Goal: Check status: Check status

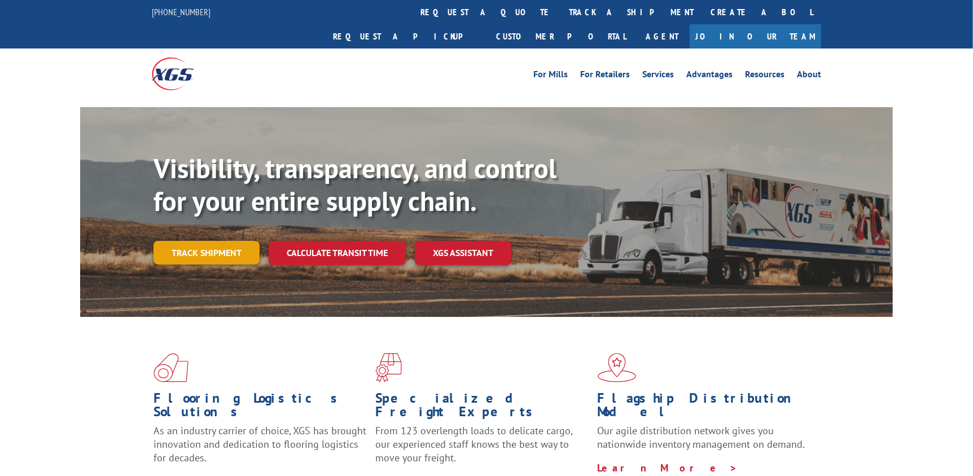
click at [211, 241] on link "Track shipment" at bounding box center [206, 253] width 106 height 24
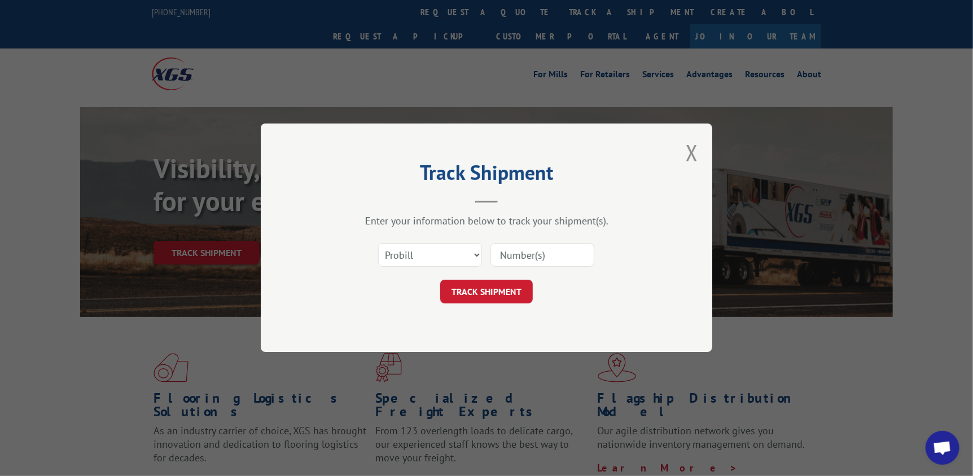
click at [419, 238] on div "Select category... Probill BOL PO" at bounding box center [486, 255] width 338 height 37
click at [421, 253] on select "Select category... Probill BOL PO" at bounding box center [430, 256] width 104 height 24
select select "bol"
click at [378, 244] on select "Select category... Probill BOL PO" at bounding box center [430, 256] width 104 height 24
click at [557, 256] on input at bounding box center [542, 256] width 104 height 24
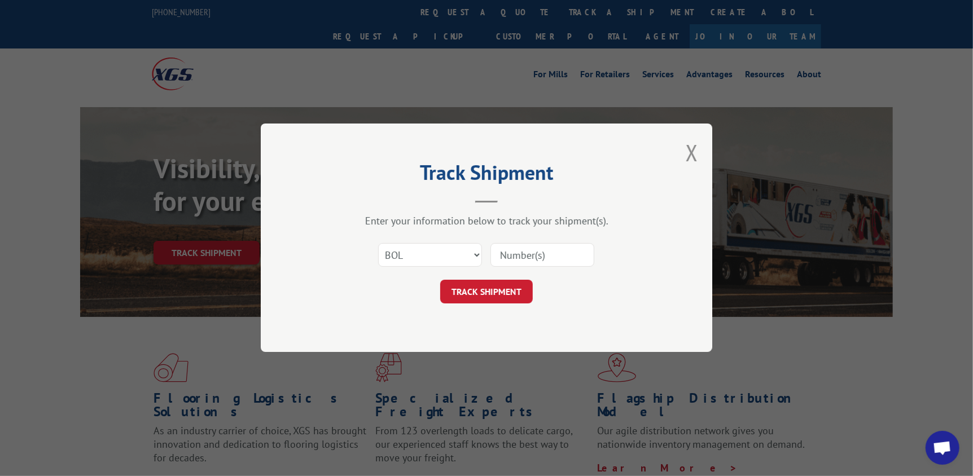
paste input "2839712"
type input "2839712"
click button "TRACK SHIPMENT" at bounding box center [486, 292] width 93 height 24
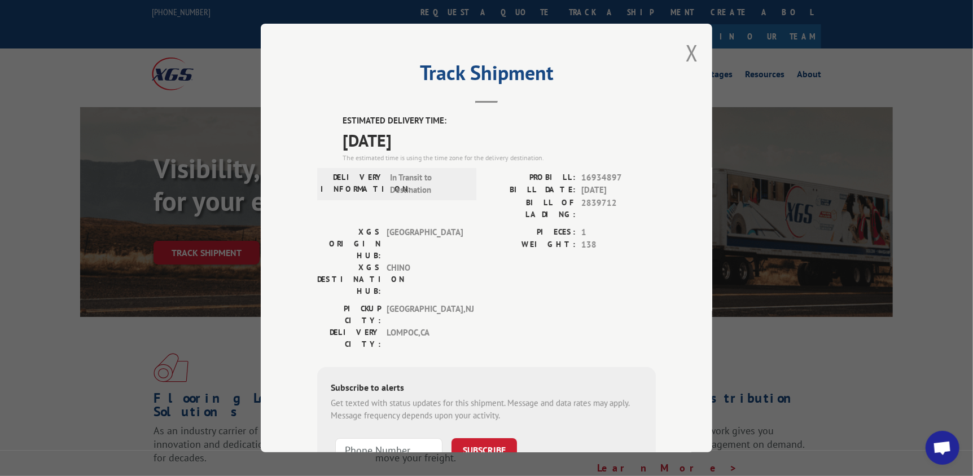
click at [517, 249] on div "PIECES: 1 WEIGHT: 138" at bounding box center [570, 264] width 169 height 77
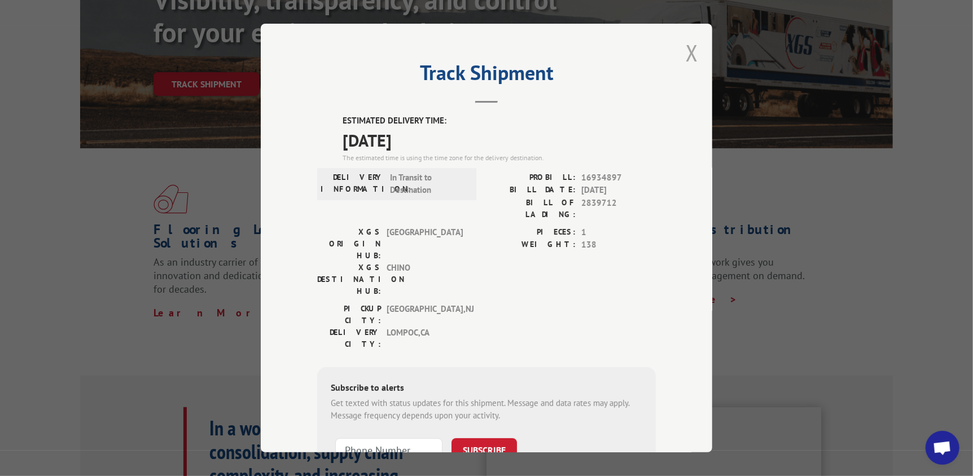
click at [685, 55] on button "Close modal" at bounding box center [691, 53] width 12 height 30
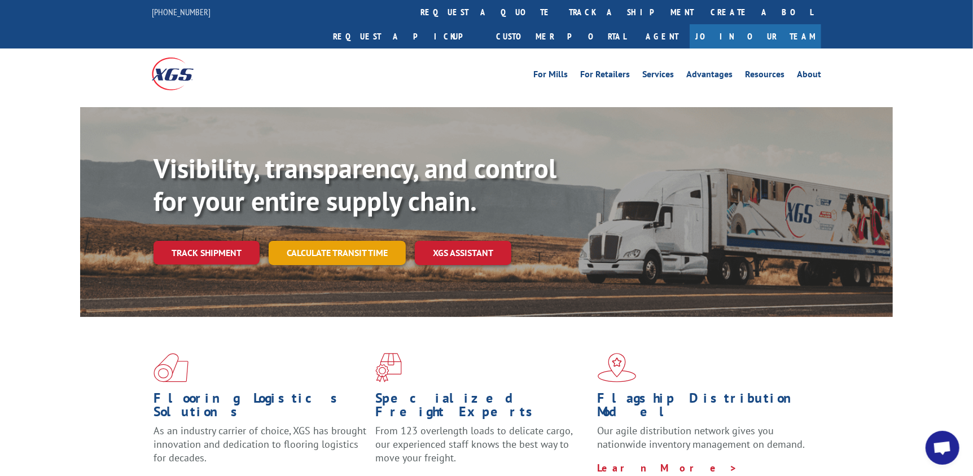
click at [325, 241] on link "Calculate transit time" at bounding box center [337, 253] width 137 height 24
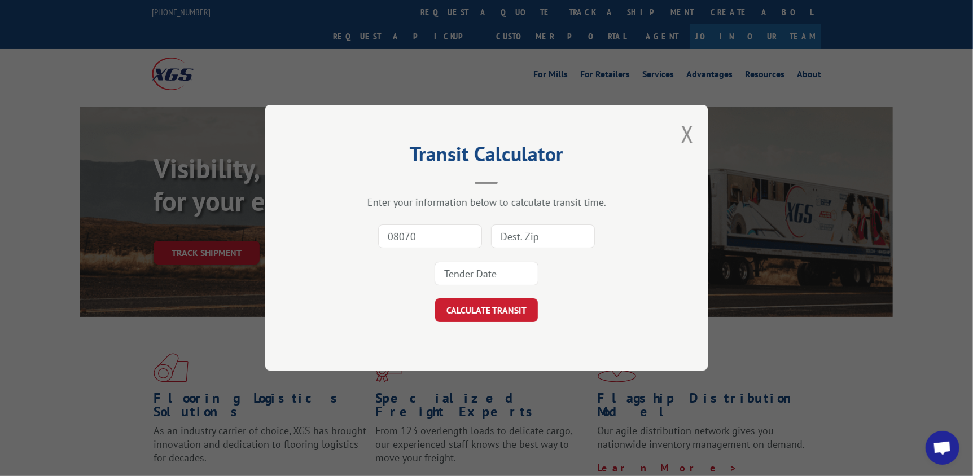
type input "08070"
type input "93436"
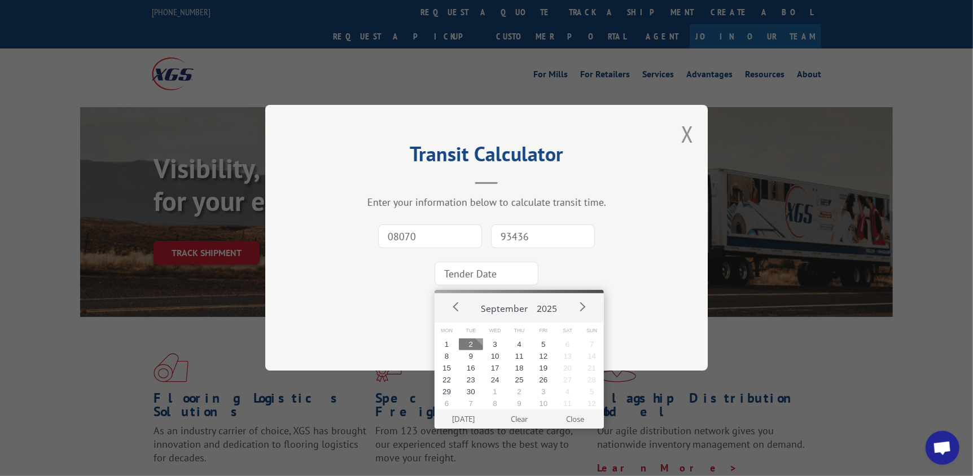
click at [513, 271] on input at bounding box center [486, 274] width 104 height 24
click at [452, 307] on button "Prev" at bounding box center [456, 306] width 17 height 17
click at [519, 389] on button "28" at bounding box center [519, 392] width 24 height 12
type input "[DATE]"
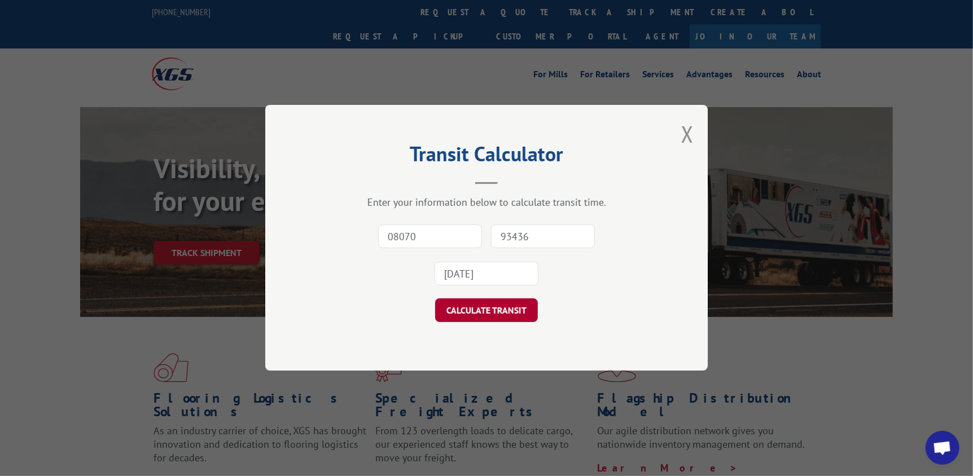
click at [470, 308] on button "CALCULATE TRANSIT" at bounding box center [486, 311] width 103 height 24
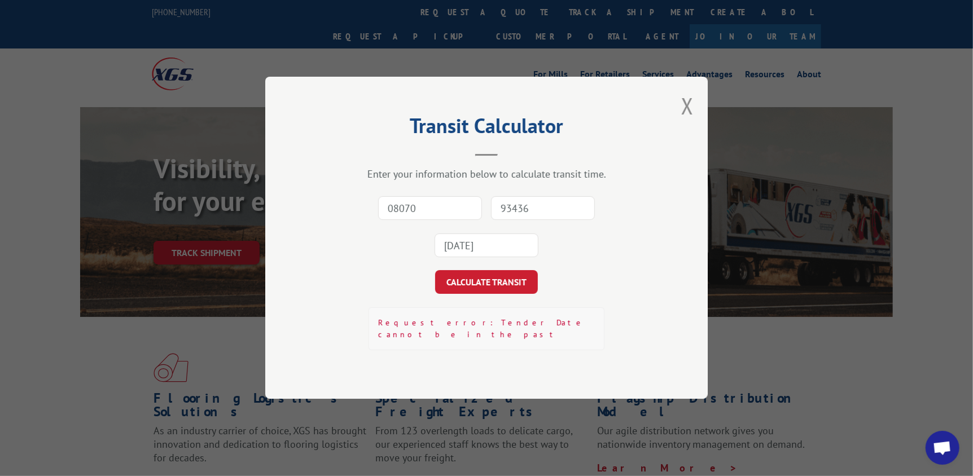
click at [581, 353] on div "Transit Calculator Enter your information below to calculate transit time. 0807…" at bounding box center [486, 238] width 442 height 322
click at [623, 280] on div "CALCULATE TRANSIT" at bounding box center [486, 283] width 329 height 24
click at [691, 115] on button "Close modal" at bounding box center [687, 106] width 12 height 30
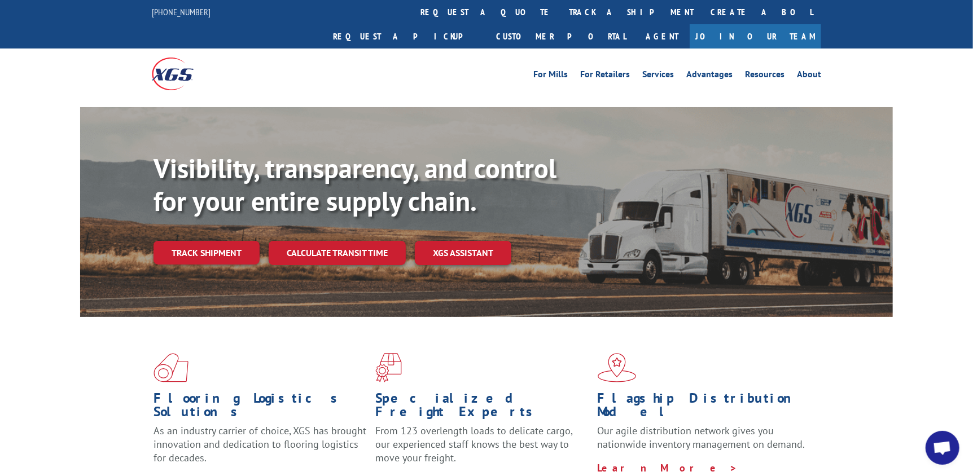
click at [68, 365] on div "Flooring Logistics Solutions As an industry carrier of choice, XGS has brought …" at bounding box center [486, 430] width 973 height 227
click at [49, 354] on div "Flooring Logistics Solutions As an industry carrier of choice, XGS has brought …" at bounding box center [486, 430] width 973 height 227
click at [445, 241] on link "XGS ASSISTANT" at bounding box center [463, 253] width 96 height 24
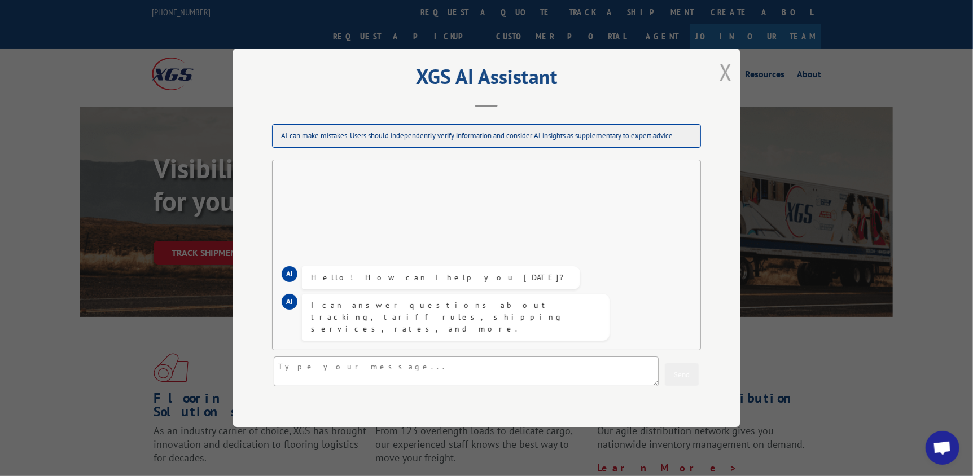
click at [719, 73] on button "Close modal" at bounding box center [725, 72] width 12 height 30
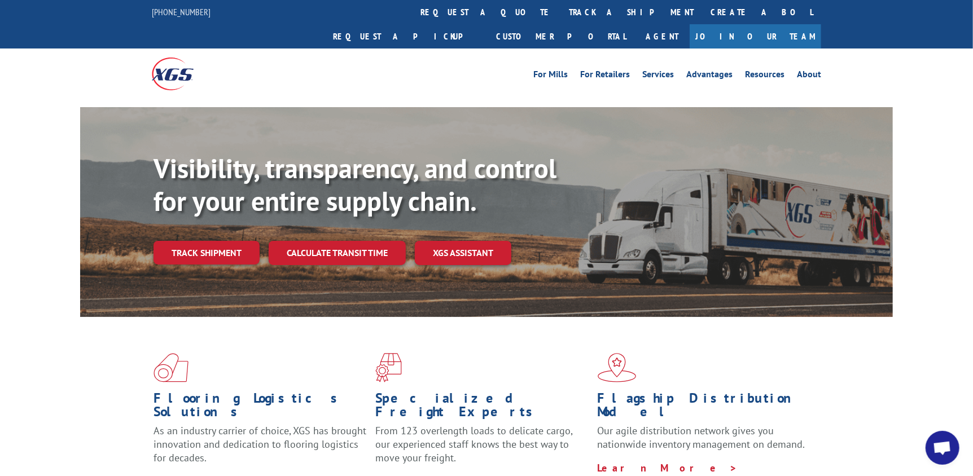
click at [23, 160] on div "Visibility, transparency, and control for your entire supply chain. Track shipm…" at bounding box center [486, 223] width 973 height 232
